Goal: Register for event/course

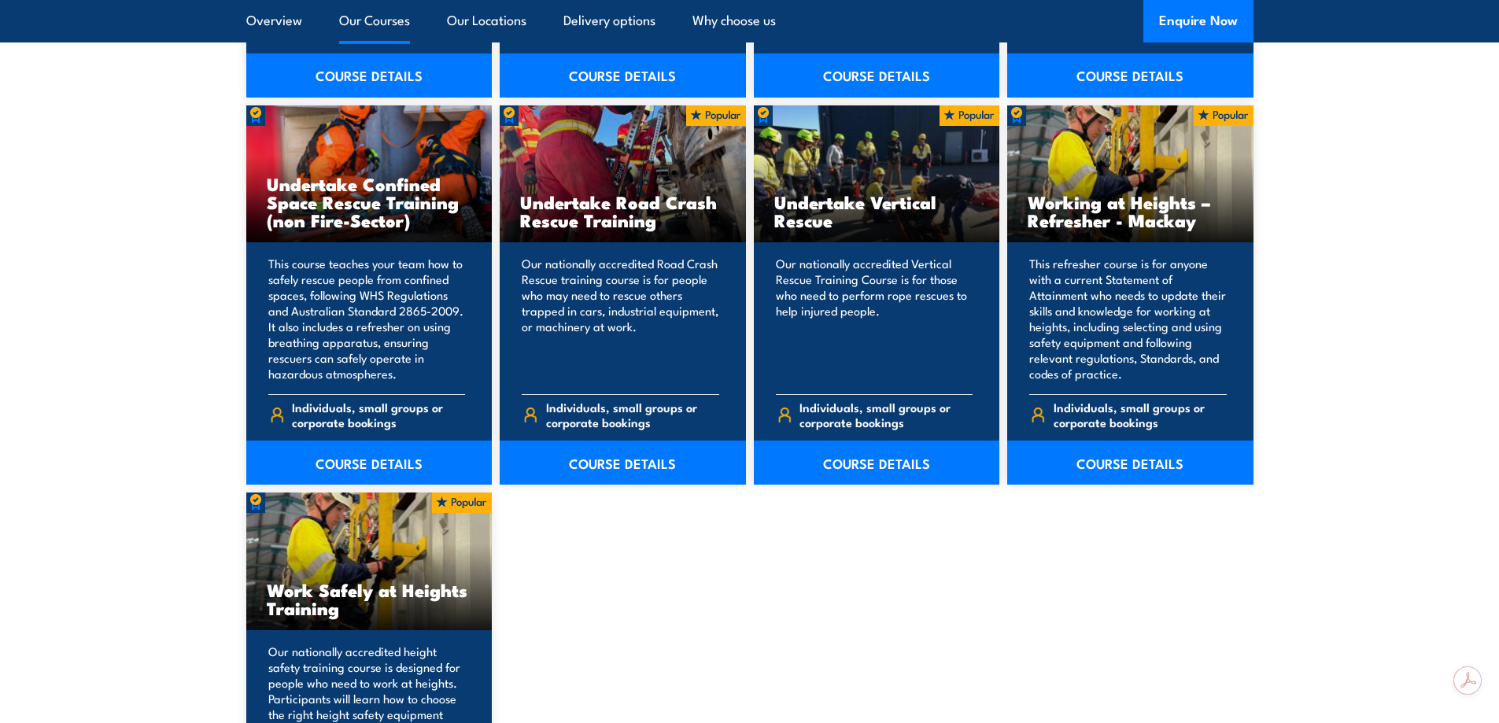
scroll to position [1889, 0]
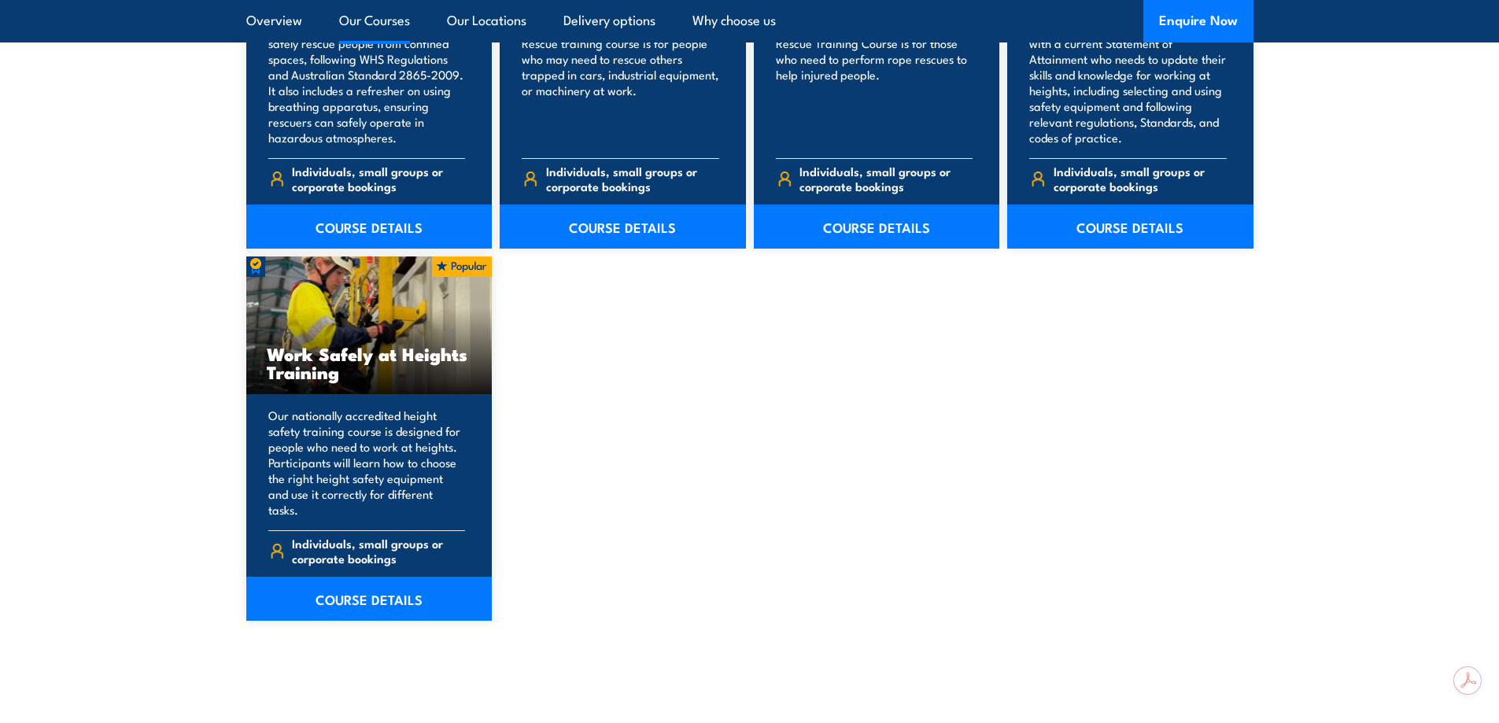
click at [376, 611] on section "9 COURSES Perform tower rescue Refresher Training (Electrical Stream) 9" at bounding box center [749, 50] width 1499 height 1294
click at [380, 591] on link "COURSE DETAILS" at bounding box center [369, 599] width 246 height 44
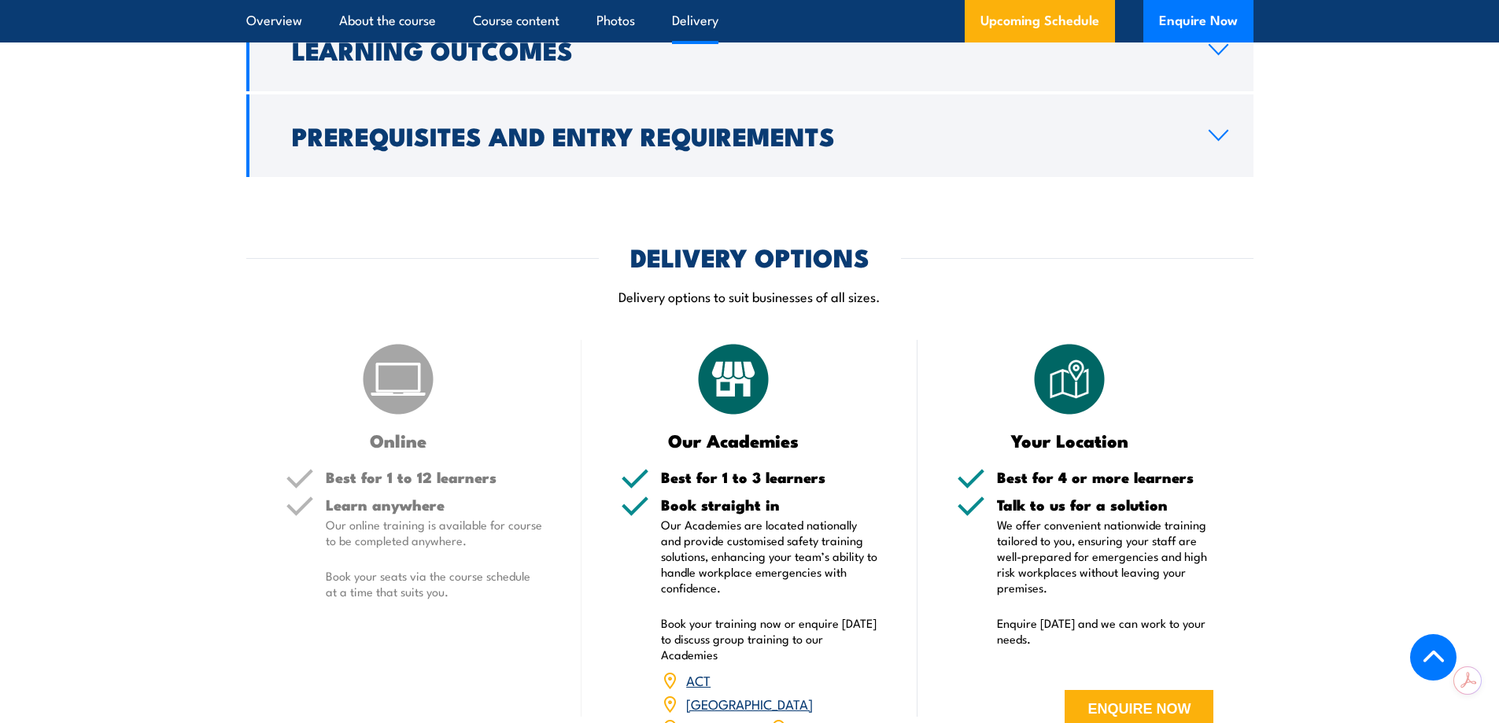
scroll to position [2125, 0]
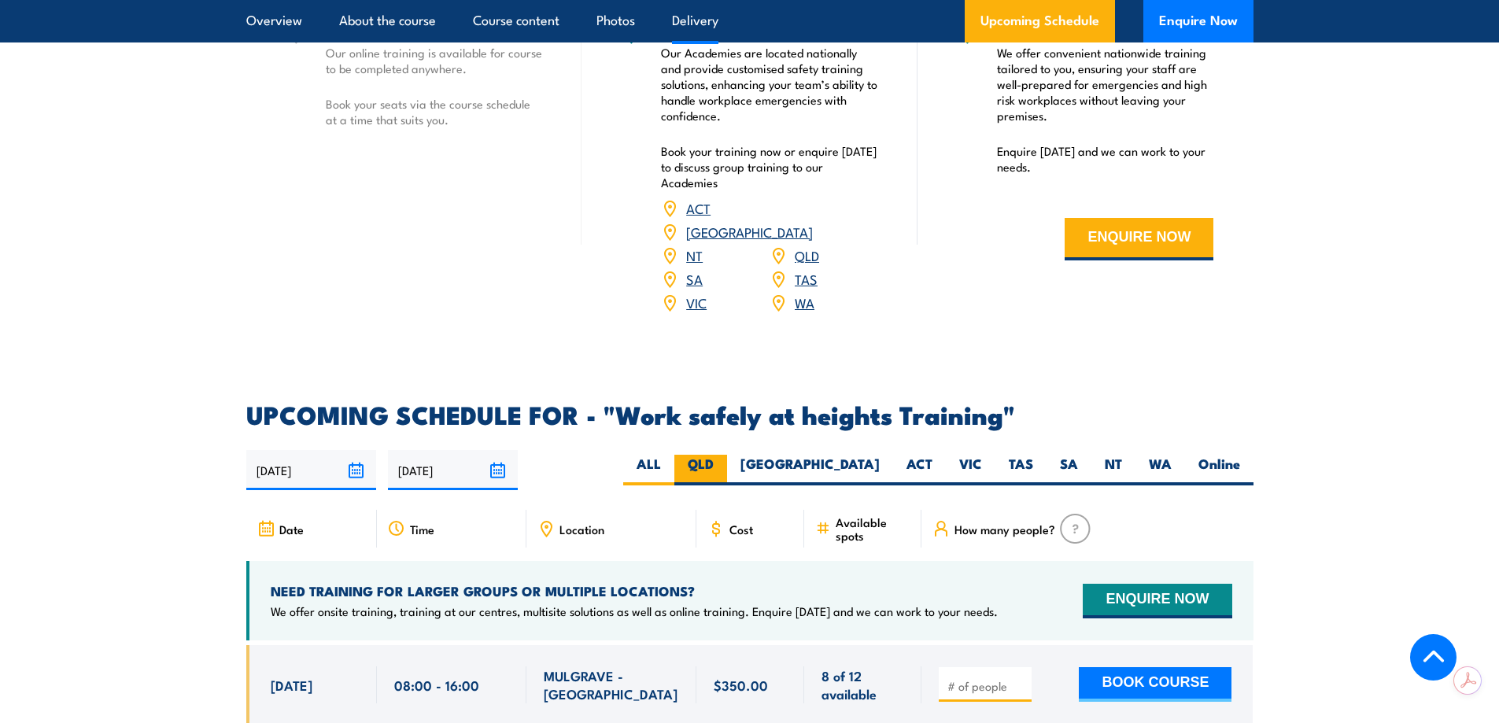
click at [727, 455] on label "QLD" at bounding box center [700, 470] width 53 height 31
click at [724, 455] on input "QLD" at bounding box center [719, 460] width 10 height 10
radio input "true"
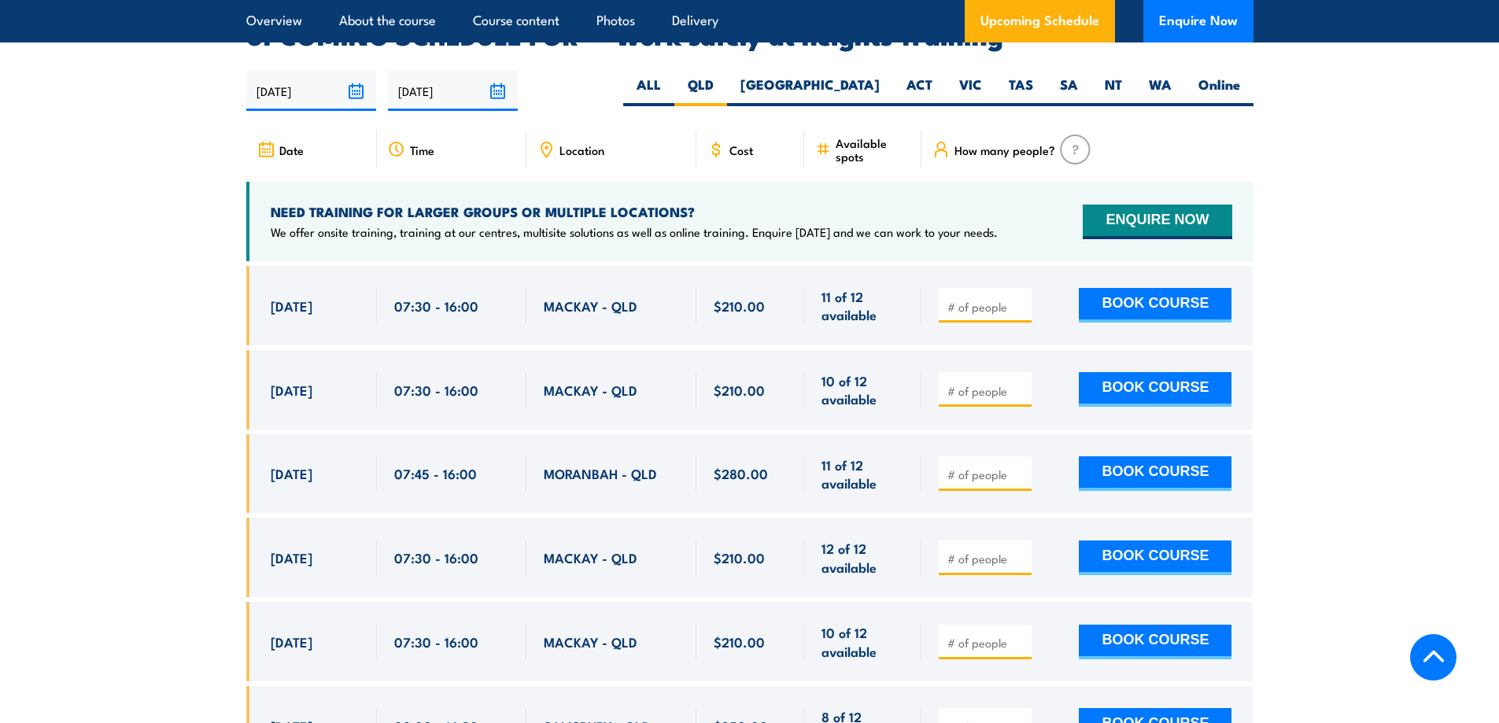
scroll to position [2425, 0]
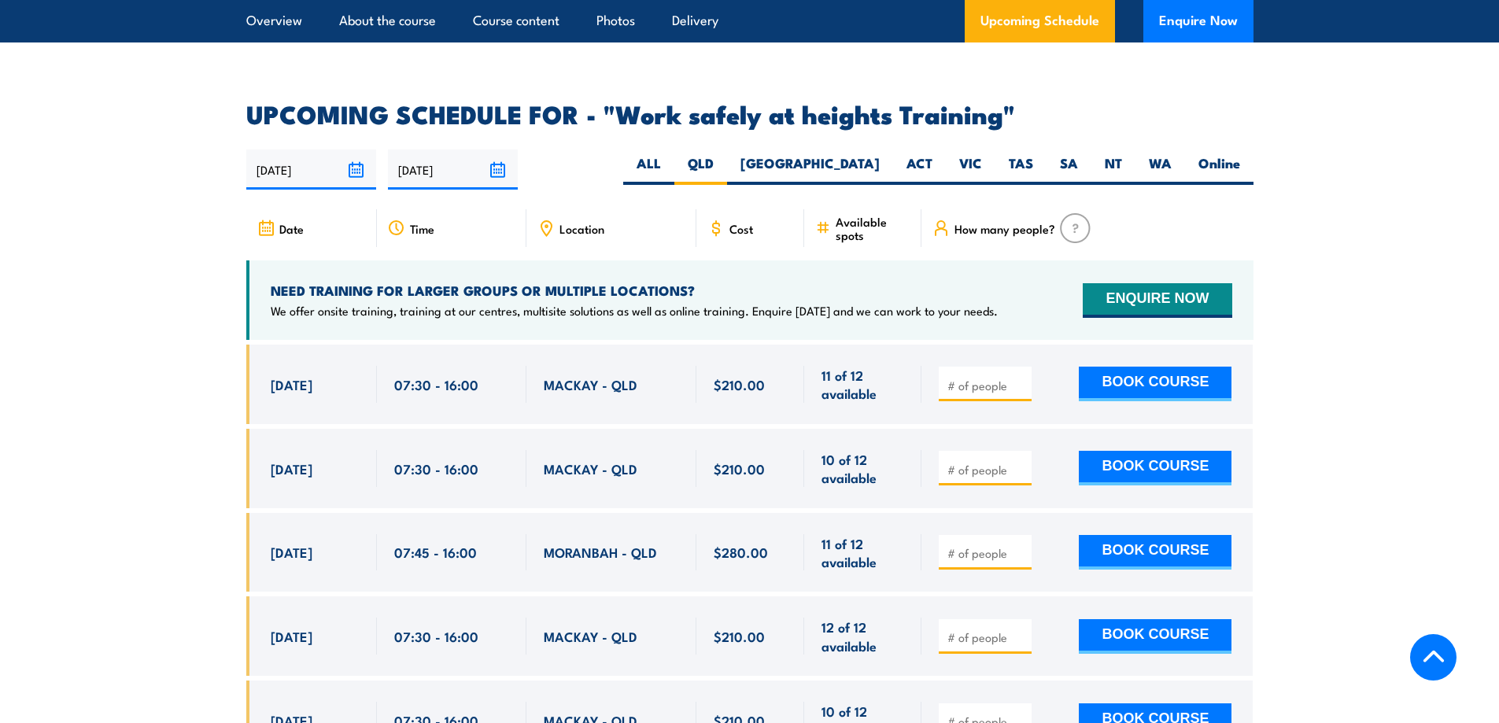
click at [586, 222] on span "Location" at bounding box center [582, 228] width 45 height 13
click at [568, 222] on span "Location" at bounding box center [582, 228] width 45 height 13
drag, startPoint x: 634, startPoint y: 207, endPoint x: 546, endPoint y: 207, distance: 88.1
click at [546, 209] on div "Location" at bounding box center [611, 228] width 170 height 38
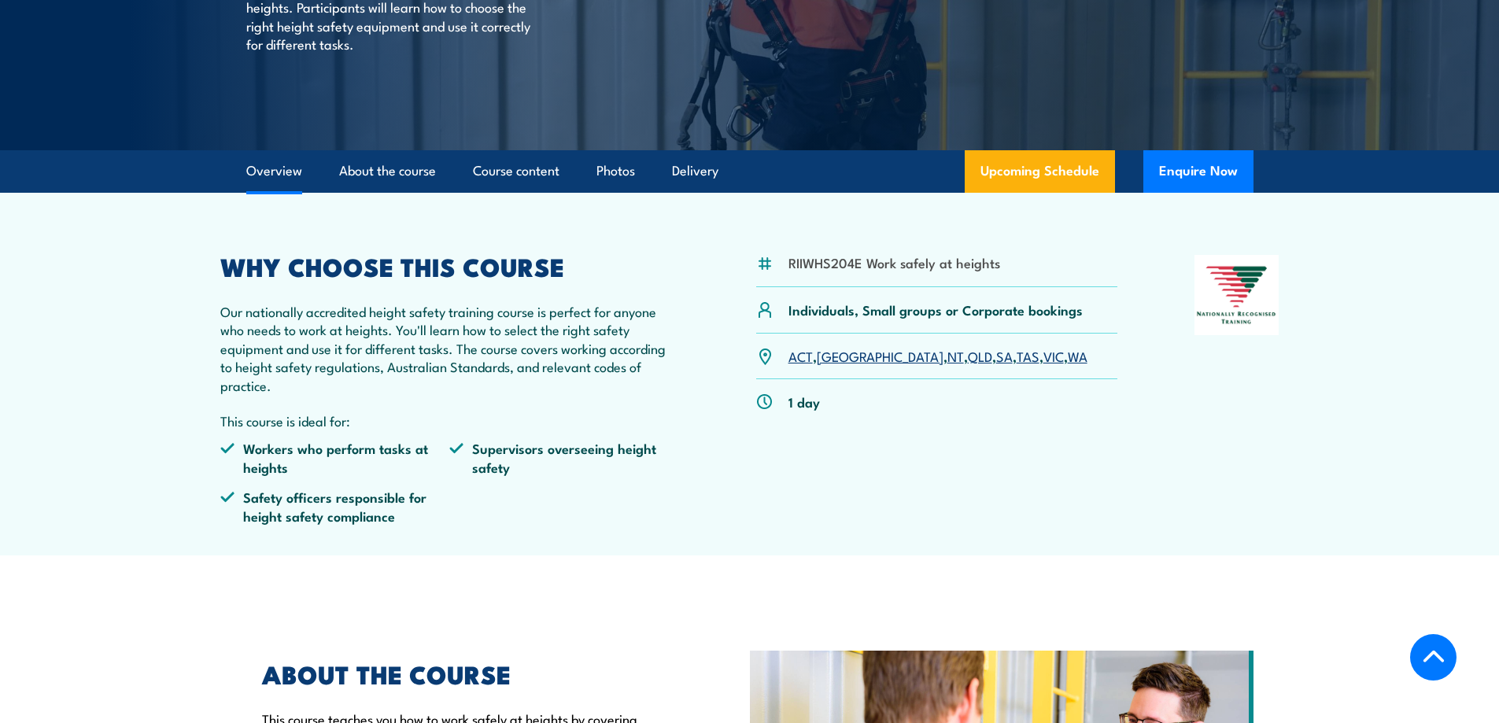
scroll to position [0, 0]
